Goal: Task Accomplishment & Management: Use online tool/utility

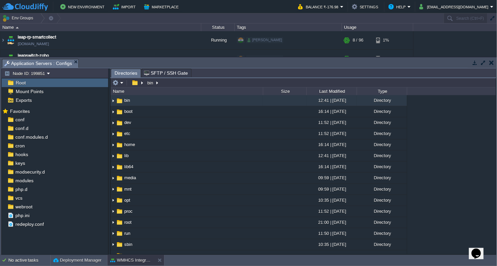
scroll to position [37, 0]
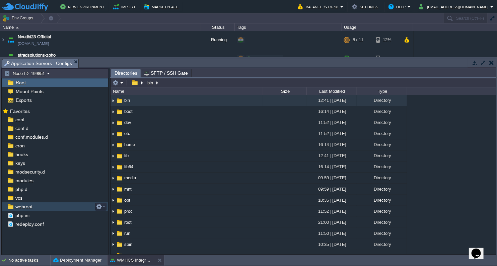
click at [28, 207] on span "webroot" at bounding box center [23, 206] width 19 height 6
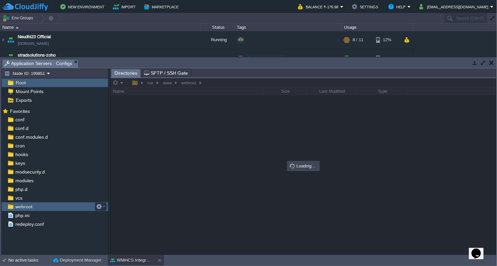
click at [28, 207] on span "webroot" at bounding box center [23, 206] width 19 height 6
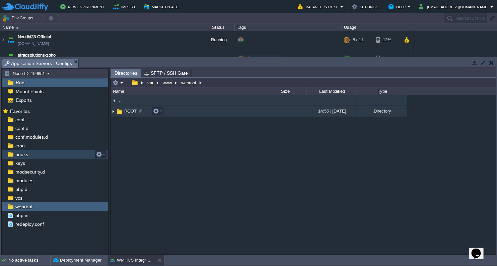
click at [113, 111] on img at bounding box center [112, 111] width 5 height 10
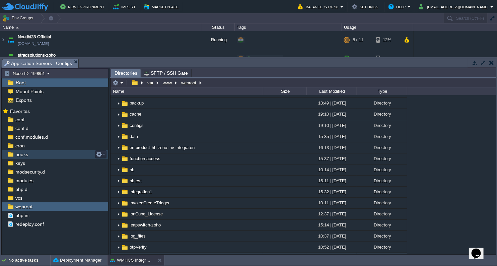
scroll to position [111, 0]
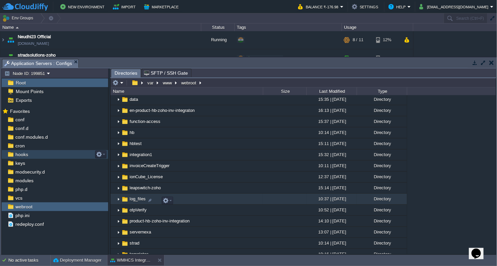
click at [135, 199] on span "log_files" at bounding box center [137, 199] width 18 height 6
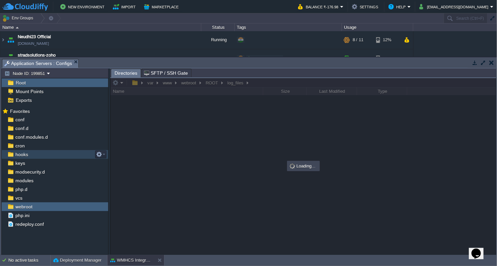
scroll to position [0, 0]
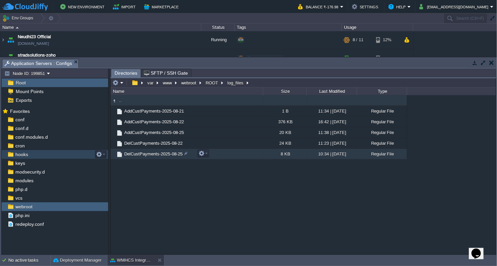
click at [160, 156] on span "DelCustPayments-2025-08-25" at bounding box center [153, 154] width 60 height 6
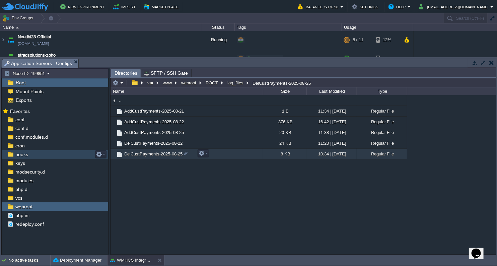
click at [160, 156] on span "DelCustPayments-2025-08-25" at bounding box center [153, 154] width 60 height 6
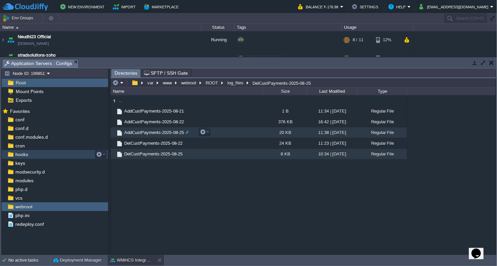
click at [149, 134] on span "AddCustPayments-2025-08-25" at bounding box center [154, 132] width 62 height 6
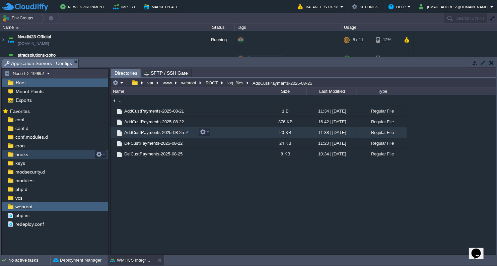
click at [149, 134] on span "AddCustPayments-2025-08-25" at bounding box center [154, 132] width 62 height 6
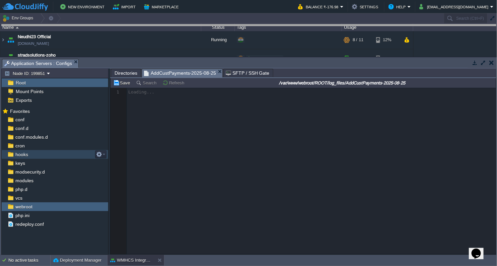
drag, startPoint x: 299, startPoint y: 65, endPoint x: 312, endPoint y: 11, distance: 54.5
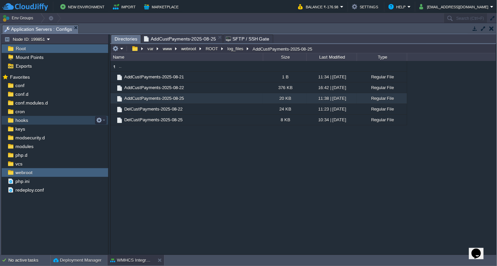
click at [123, 36] on span "Directories" at bounding box center [125, 39] width 23 height 8
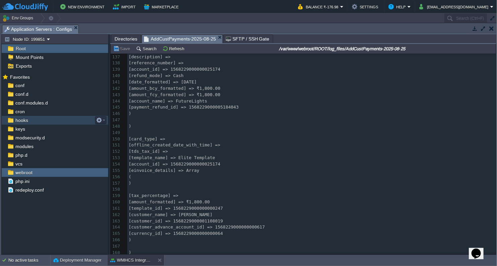
click at [163, 39] on span "AddCustPayments-2025-08-25" at bounding box center [180, 39] width 72 height 8
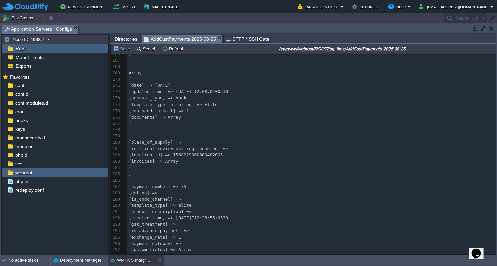
scroll to position [1207, 0]
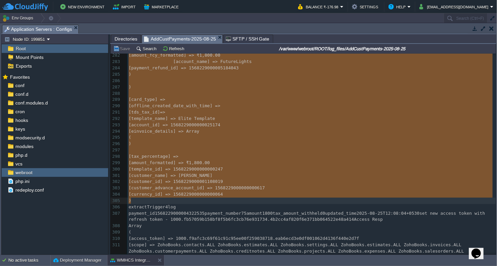
drag, startPoint x: 129, startPoint y: 150, endPoint x: 211, endPoint y: 202, distance: 97.2
type textarea "-"
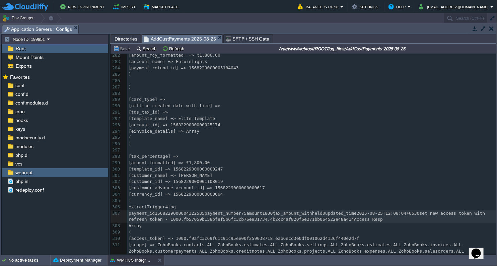
click at [273, 214] on span "payment_id1568229000004322535payment_number75amount1800tax_amount_withheld0upda…" at bounding box center [307, 215] width 359 height 11
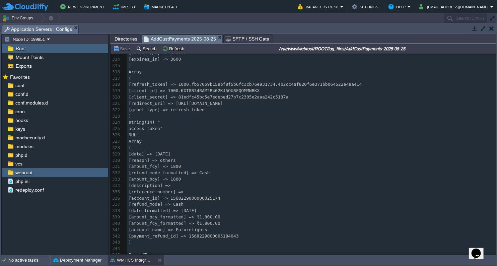
scroll to position [2106, 0]
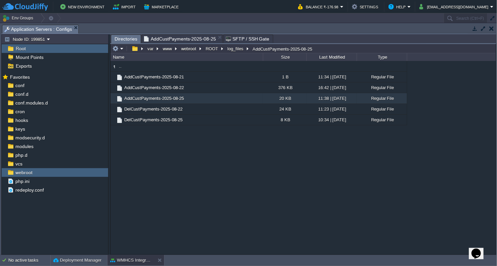
click at [123, 40] on span "Directories" at bounding box center [125, 39] width 23 height 8
click at [127, 38] on span "Directories" at bounding box center [125, 39] width 23 height 8
click at [211, 49] on button "ROOT" at bounding box center [211, 49] width 15 height 6
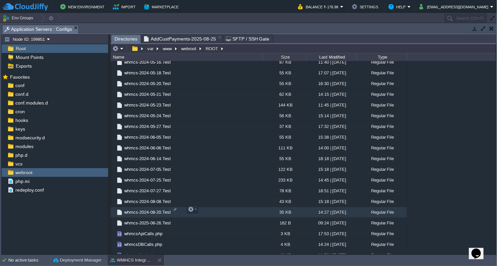
scroll to position [1624, 0]
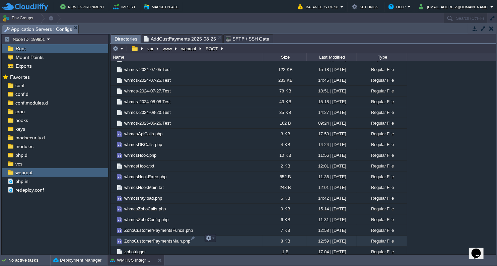
click at [153, 238] on span "ZohoCustomerPaymentsMain.php" at bounding box center [157, 241] width 68 height 6
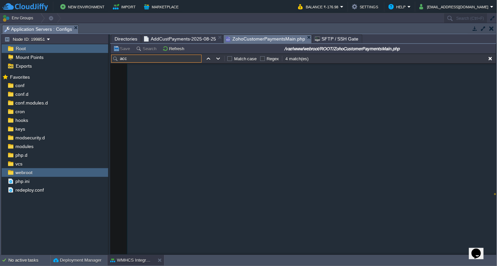
scroll to position [782, 0]
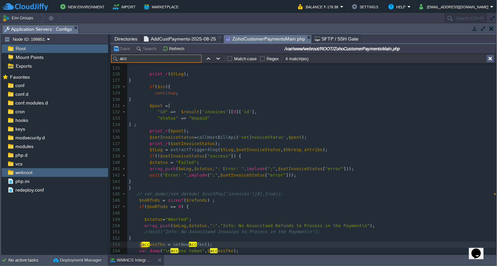
type input "acc"
click at [489, 58] on button "button" at bounding box center [490, 59] width 6 height 6
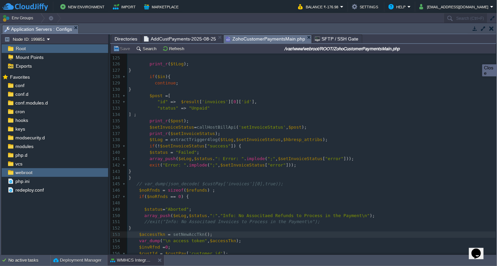
scroll to position [772, 0]
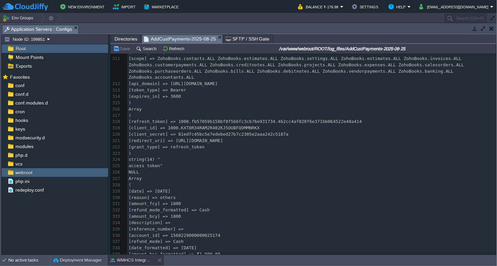
click at [173, 36] on span "AddCustPayments-2025-08-25" at bounding box center [180, 39] width 72 height 8
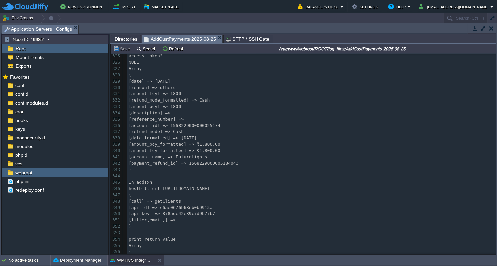
scroll to position [2217, 0]
click at [172, 50] on button "Refresh" at bounding box center [174, 49] width 24 height 6
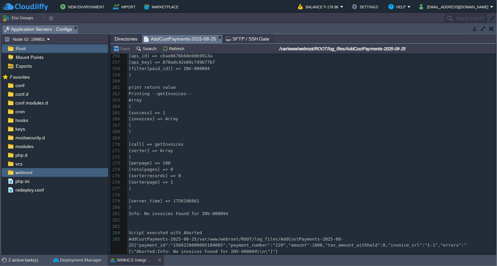
scroll to position [1712, 0]
click at [169, 50] on button "Refresh" at bounding box center [174, 49] width 24 height 6
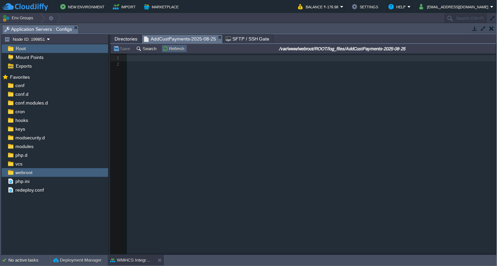
click at [169, 52] on td "Refresh" at bounding box center [174, 49] width 26 height 8
click at [171, 48] on button "Refresh" at bounding box center [174, 49] width 24 height 6
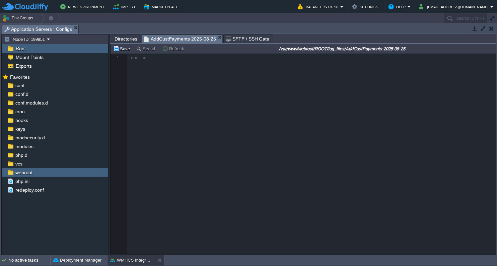
click at [171, 48] on button "Refresh" at bounding box center [174, 49] width 24 height 6
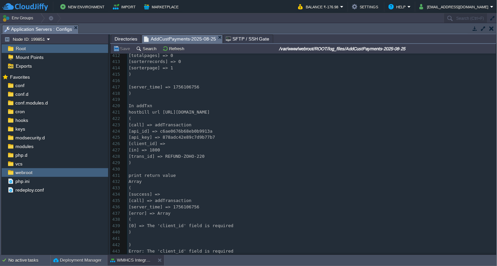
scroll to position [2786, 0]
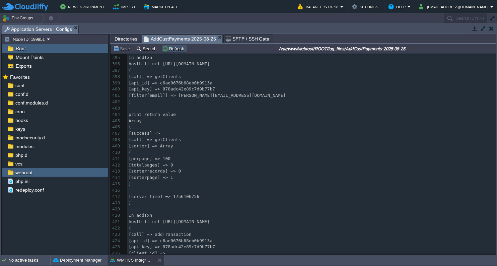
click at [166, 50] on button "Refresh" at bounding box center [174, 49] width 24 height 6
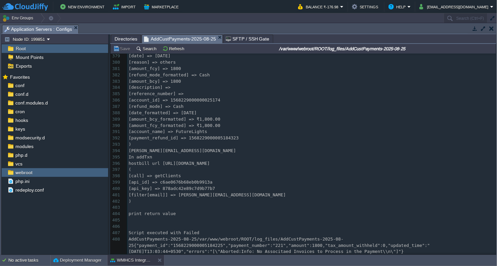
scroll to position [2576, 0]
click at [171, 51] on button "Refresh" at bounding box center [174, 49] width 24 height 6
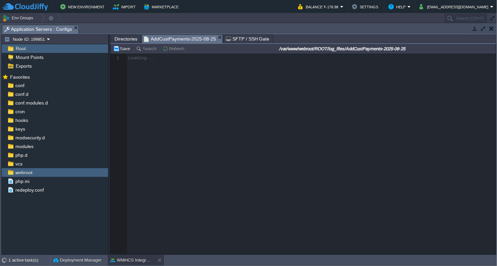
scroll to position [0, 0]
